Goal: Information Seeking & Learning: Understand process/instructions

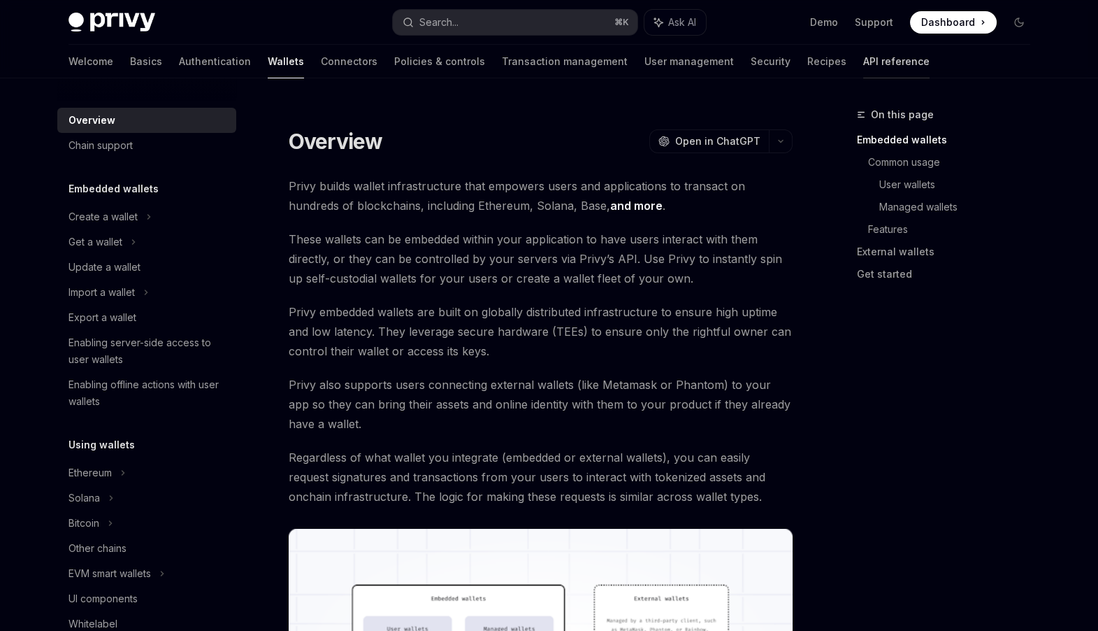
click at [863, 62] on link "API reference" at bounding box center [896, 62] width 66 height 34
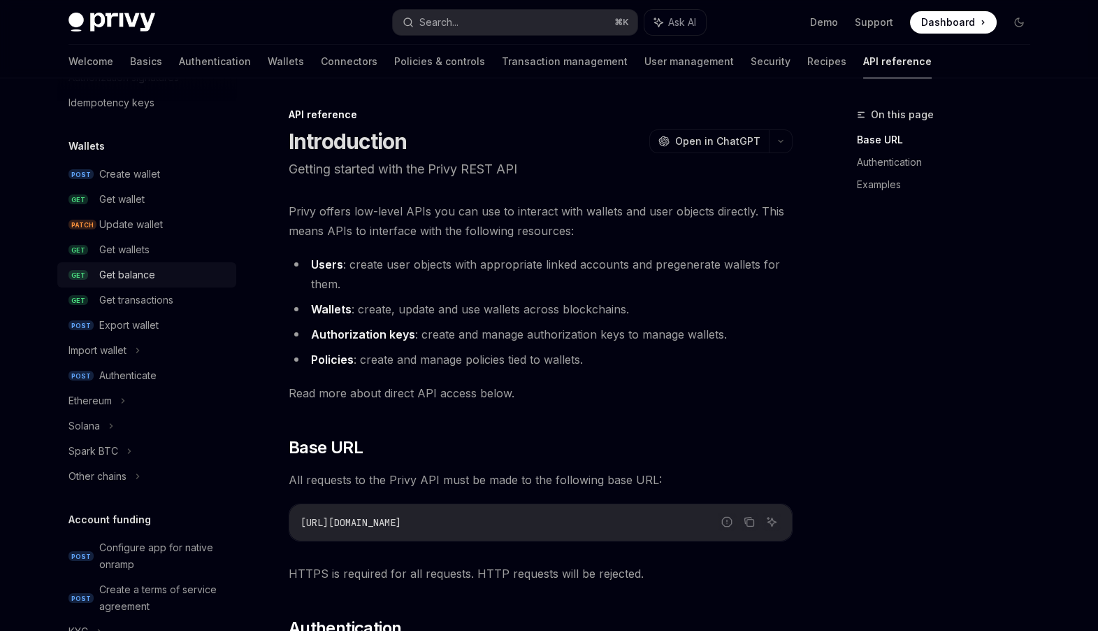
scroll to position [117, 0]
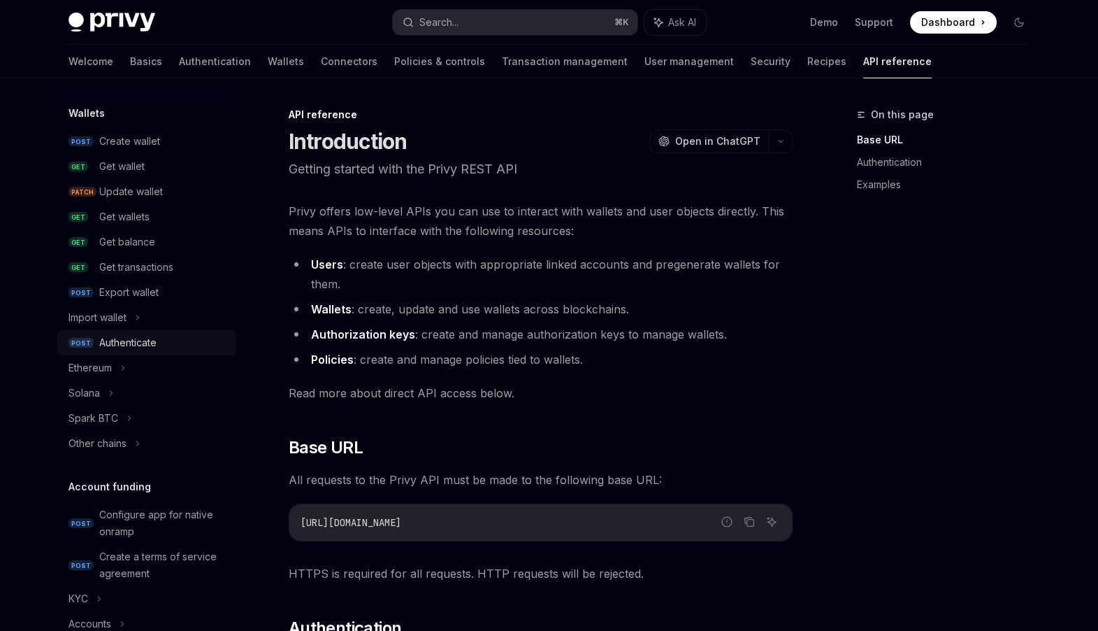
click at [138, 342] on div "Authenticate" at bounding box center [127, 342] width 57 height 17
type textarea "*"
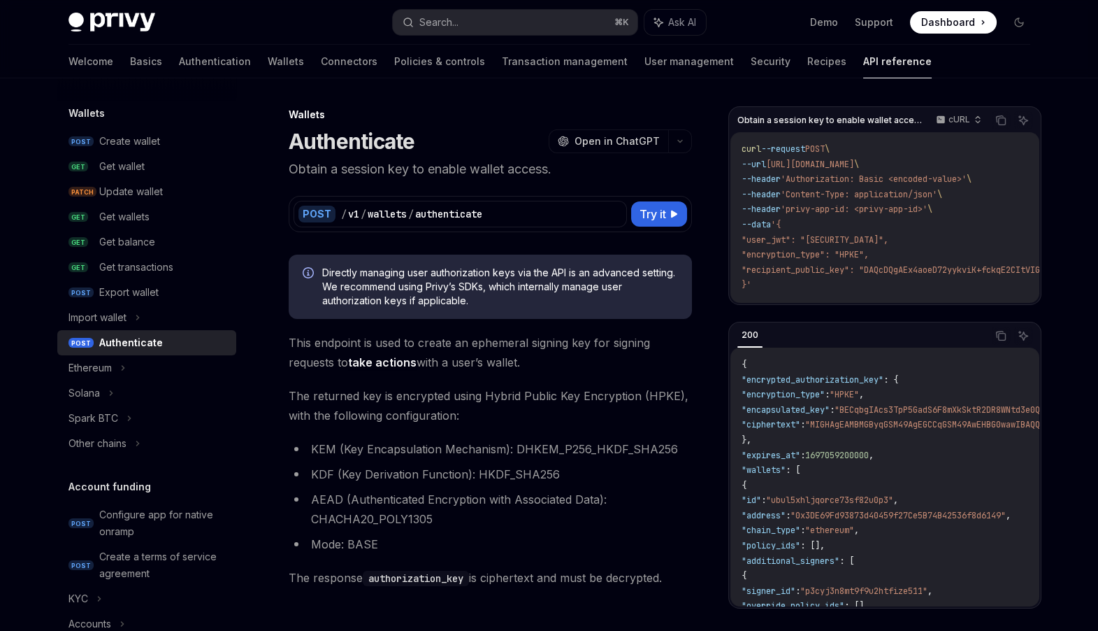
click at [810, 273] on span ""recipient_public_key": "DAQcDQgAEx4aoeD72yykviK+fckqE2CItVIGn1rCnvCXZ1HgpOcMEM…" at bounding box center [979, 269] width 475 height 11
click at [819, 272] on span ""recipient_public_key": "DAQcDQgAEx4aoeD72yykviK+fckqE2CItVIGn1rCnvCXZ1HgpOcMEM…" at bounding box center [979, 269] width 475 height 11
